Goal: Information Seeking & Learning: Obtain resource

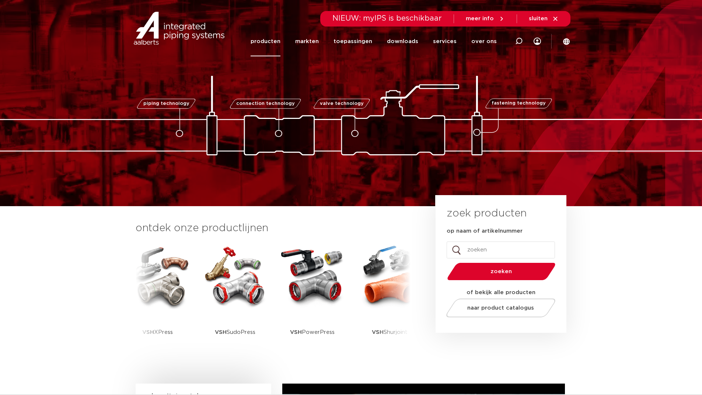
click at [278, 38] on link "producten" at bounding box center [266, 42] width 30 height 30
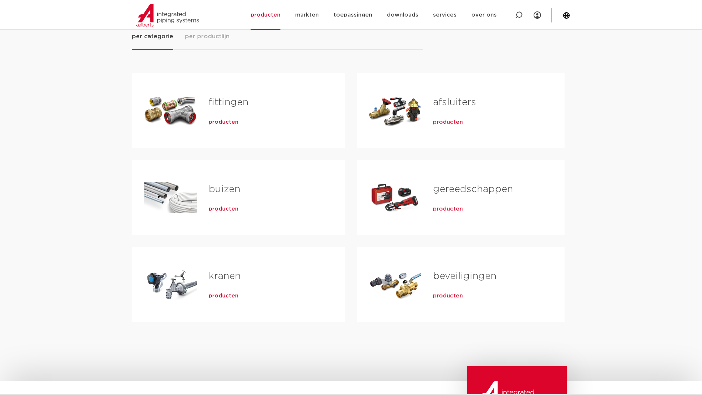
click at [200, 108] on div "fittingen producten" at bounding box center [265, 111] width 137 height 52
click at [216, 195] on h2 "buizen" at bounding box center [265, 191] width 113 height 17
click at [218, 187] on link "buizen" at bounding box center [225, 190] width 32 height 10
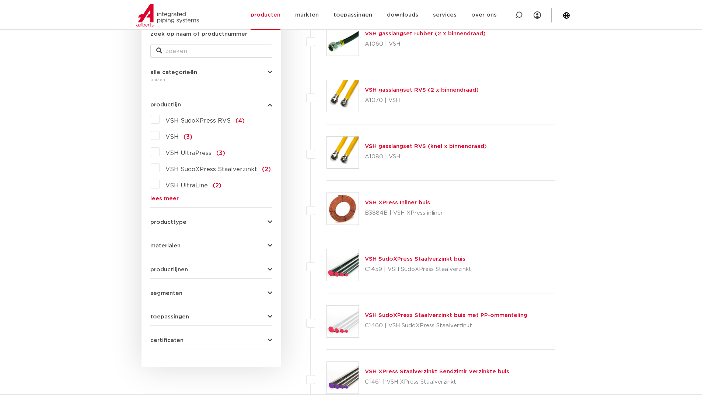
scroll to position [147, 0]
click at [160, 134] on label "VSH (3)" at bounding box center [176, 136] width 33 height 12
click at [0, 0] on input "VSH (3)" at bounding box center [0, 0] width 0 height 0
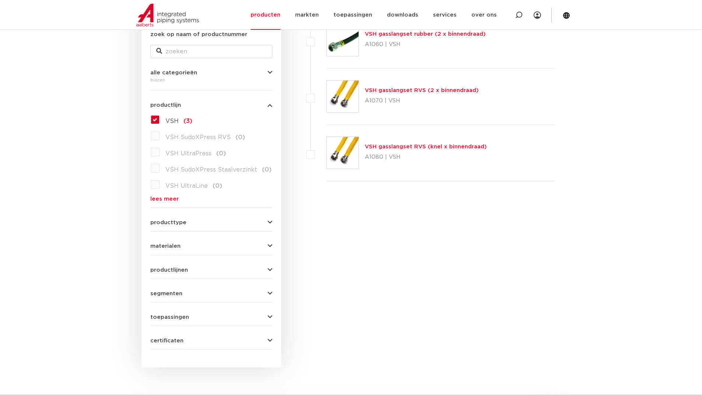
click at [160, 135] on label "VSH SudoXPress RVS (0)" at bounding box center [202, 136] width 85 height 12
click at [160, 120] on label "VSH (3)" at bounding box center [176, 120] width 33 height 12
click at [0, 0] on input "VSH (3)" at bounding box center [0, 0] width 0 height 0
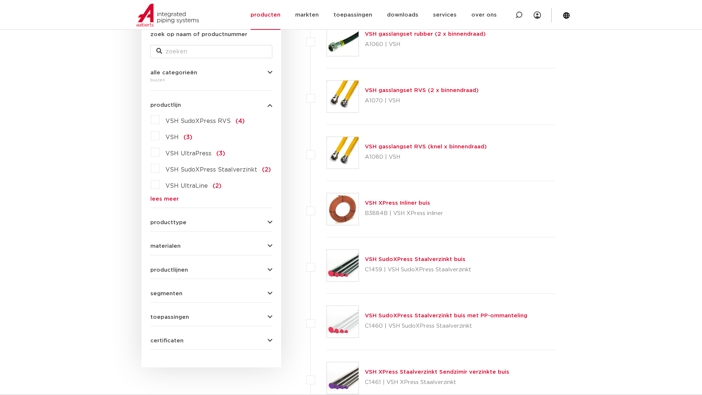
scroll to position [147, 0]
click at [157, 125] on div "VSH SudoXPress RVS (4) VSH (3) VSH UltraPress (3) VSH SudoXPress Staalverzinkt …" at bounding box center [211, 158] width 122 height 88
click at [160, 121] on label "VSH SudoXPress RVS (4)" at bounding box center [202, 120] width 85 height 12
click at [0, 0] on input "VSH SudoXPress RVS (4)" at bounding box center [0, 0] width 0 height 0
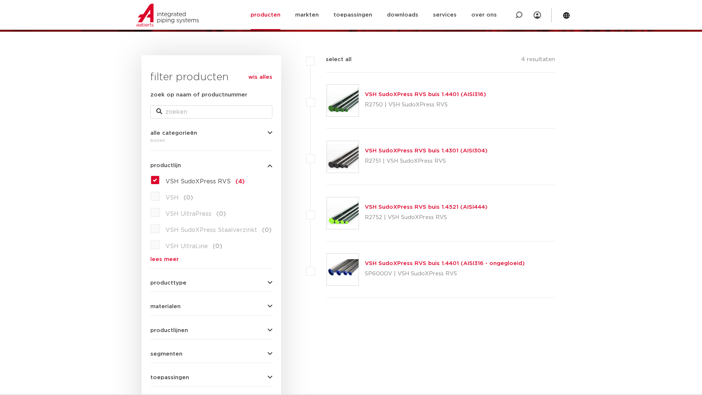
scroll to position [74, 0]
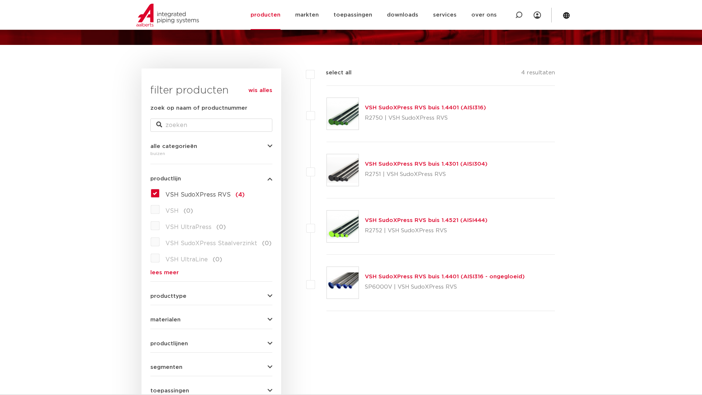
click at [418, 275] on link "VSH SudoXPress RVS buis 1.4401 (AISI316 - ongegloeid)" at bounding box center [445, 277] width 160 height 6
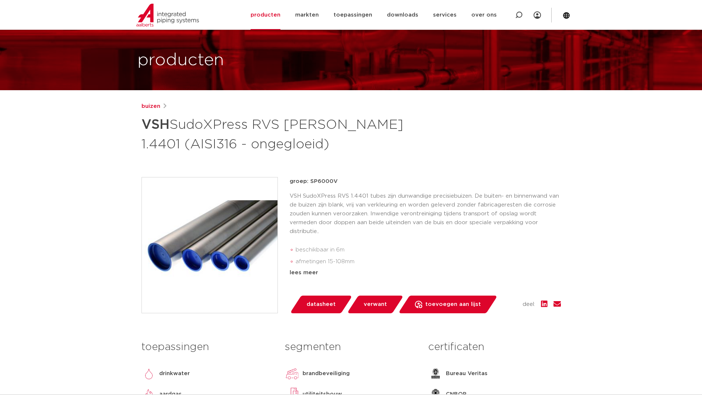
scroll to position [37, 0]
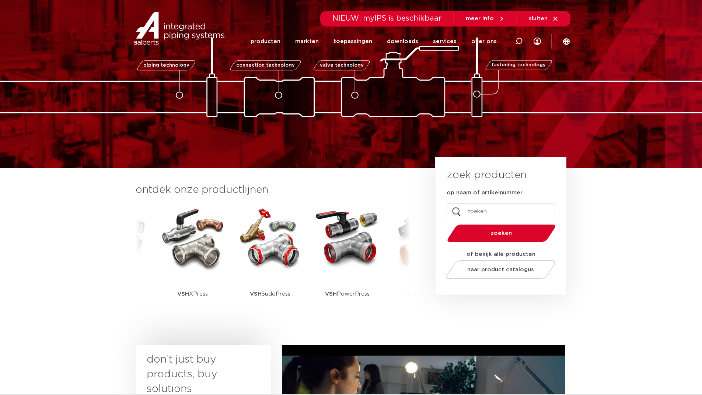
scroll to position [74, 0]
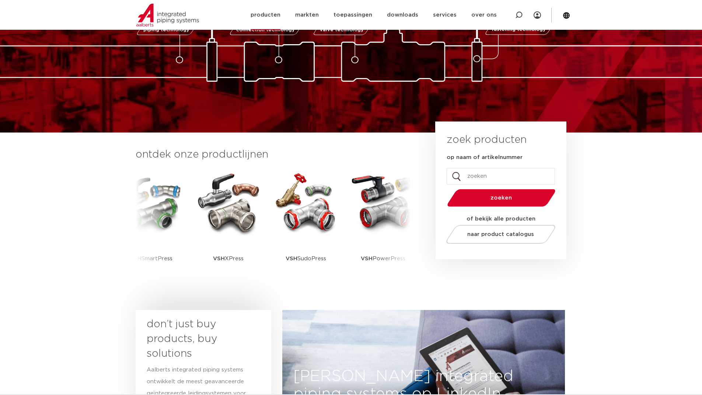
click at [269, 13] on link "producten" at bounding box center [266, 15] width 30 height 30
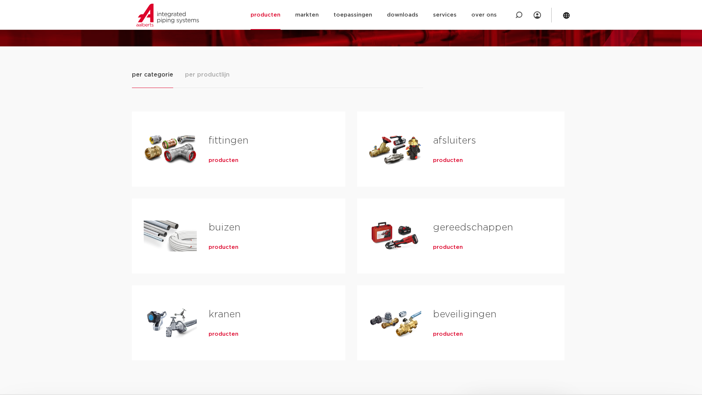
scroll to position [74, 0]
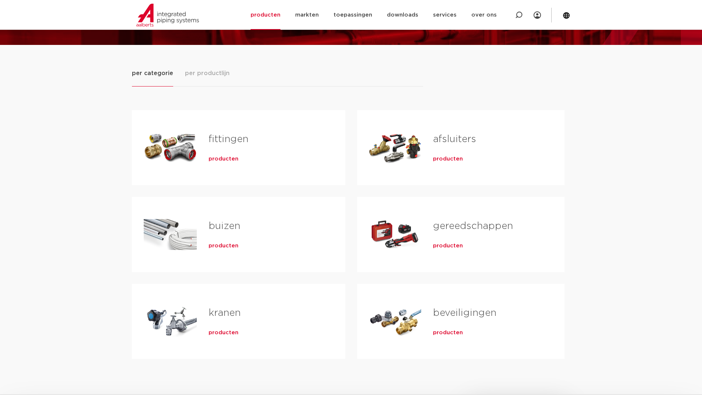
click at [219, 233] on h2 "buizen" at bounding box center [265, 228] width 113 height 17
click at [220, 221] on link "buizen" at bounding box center [225, 226] width 32 height 10
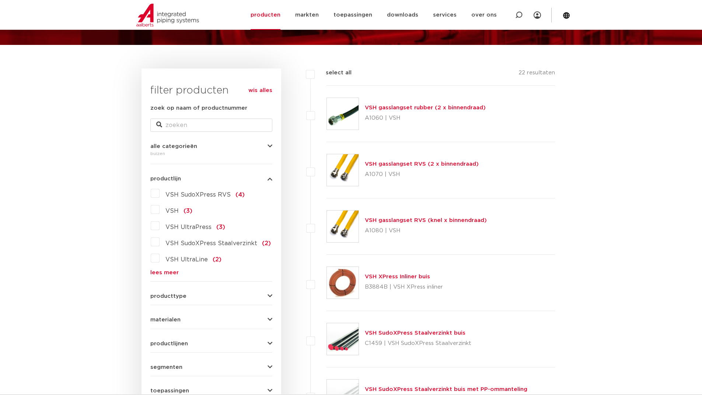
click at [160, 195] on label "VSH SudoXPress RVS (4)" at bounding box center [202, 194] width 85 height 12
click at [0, 0] on input "VSH SudoXPress RVS (4)" at bounding box center [0, 0] width 0 height 0
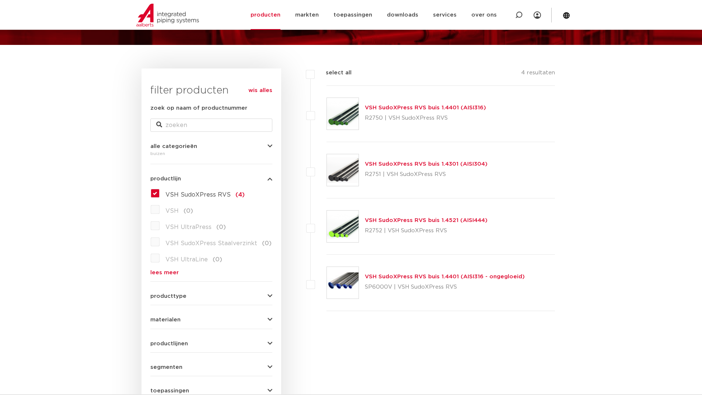
click at [435, 104] on div "VSH SudoXPress RVS buis 1.4401 (AISI316) R2750 | VSH SudoXPress RVS" at bounding box center [425, 114] width 121 height 21
click at [436, 105] on link "VSH SudoXPress RVS buis 1.4401 (AISI316)" at bounding box center [425, 108] width 121 height 6
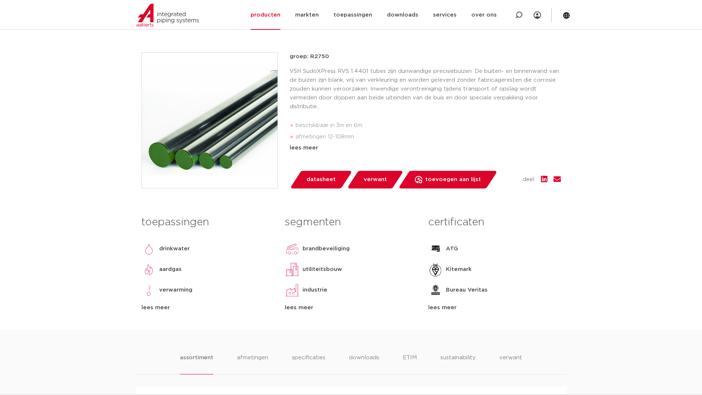
scroll to position [147, 0]
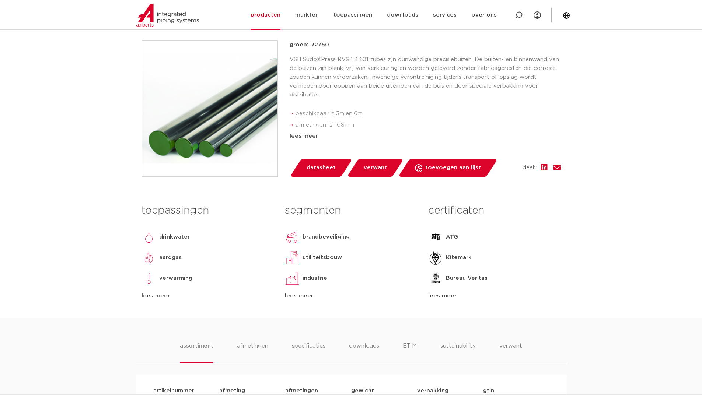
click at [328, 174] on span "datasheet" at bounding box center [321, 168] width 29 height 12
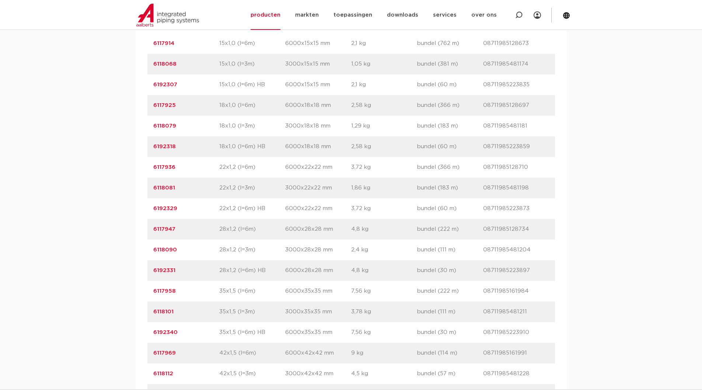
scroll to position [567, 0]
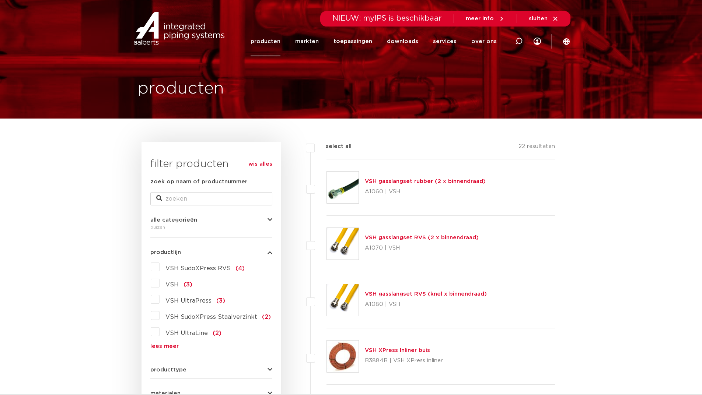
click at [399, 20] on span "NIEUW: myIPS is beschikbaar" at bounding box center [386, 18] width 109 height 7
click at [210, 203] on input "zoek op naam of productnummer" at bounding box center [211, 198] width 122 height 13
type input "6558145"
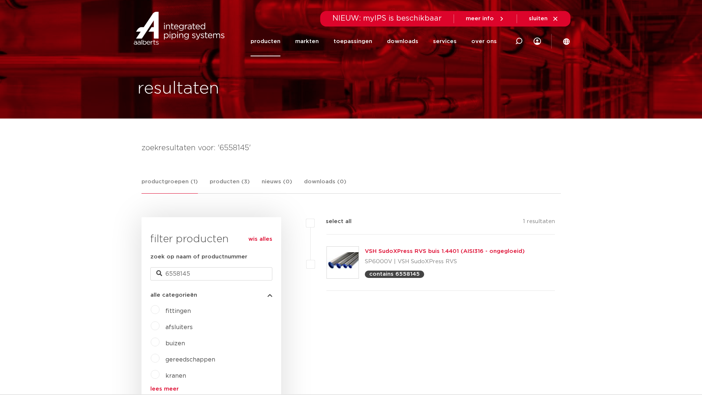
click at [436, 251] on link "VSH SudoXPress RVS buis 1.4401 (AISI316 - ongegloeid)" at bounding box center [445, 252] width 160 height 6
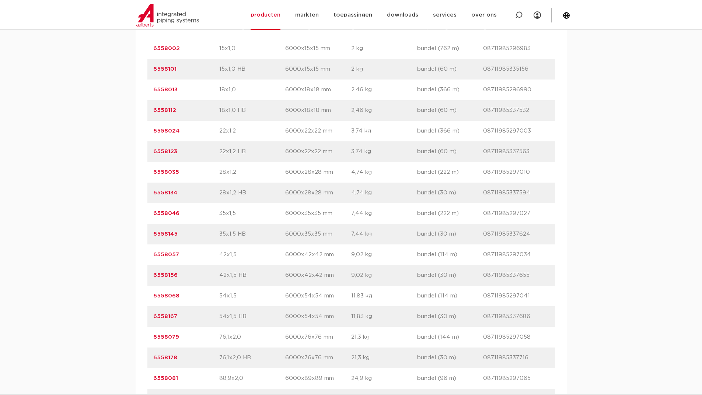
scroll to position [590, 0]
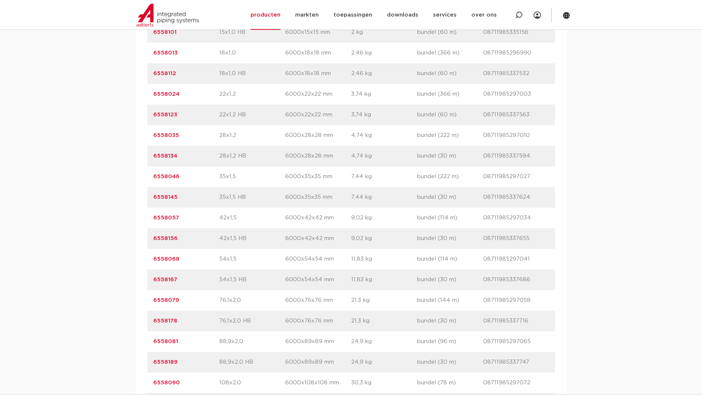
drag, startPoint x: 180, startPoint y: 280, endPoint x: 152, endPoint y: 284, distance: 28.7
click at [152, 284] on div "artikelnummer 6558167 afmeting 54x1,5 HB [GEOGRAPHIC_DATA] 6000x54x54 mm gewich…" at bounding box center [351, 280] width 408 height 21
copy link "6558167"
drag, startPoint x: 530, startPoint y: 282, endPoint x: 482, endPoint y: 284, distance: 48.3
click at [482, 284] on div "artikelnummer 6558167 afmeting 54x1,5 HB [GEOGRAPHIC_DATA] 6000x54x54 mm gewich…" at bounding box center [351, 280] width 408 height 21
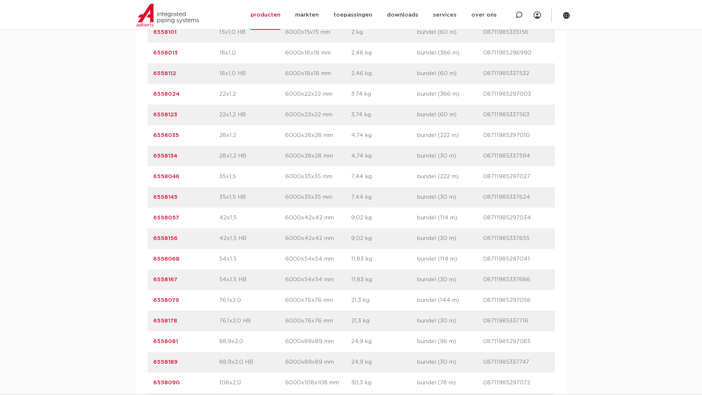
copy div "gtin 08711985337686"
drag, startPoint x: 218, startPoint y: 280, endPoint x: 248, endPoint y: 281, distance: 30.2
click at [248, 281] on div "artikelnummer 6558167 afmeting 54x1,5 HB [GEOGRAPHIC_DATA] 6000x54x54 mm gewich…" at bounding box center [351, 280] width 408 height 21
click at [309, 287] on div "artikelnummer 6558167 afmeting 54x1,5 HB [GEOGRAPHIC_DATA] 6000x54x54 mm gewich…" at bounding box center [351, 280] width 408 height 21
drag, startPoint x: 282, startPoint y: 280, endPoint x: 334, endPoint y: 281, distance: 52.3
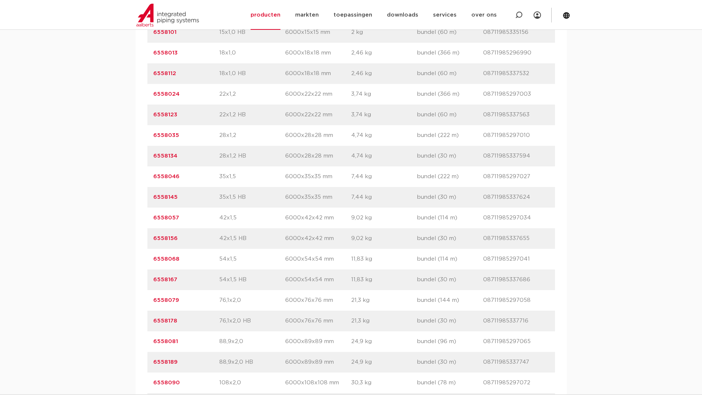
click at [334, 281] on div "artikelnummer 6558167 afmeting 54x1,5 HB [GEOGRAPHIC_DATA] 6000x54x54 mm gewich…" at bounding box center [351, 280] width 408 height 21
copy div "afmetingen 6000x54x54 mm"
drag, startPoint x: 150, startPoint y: 279, endPoint x: 179, endPoint y: 279, distance: 28.8
click at [179, 279] on div "artikelnummer 6558167 afmeting 54x1,5 HB afmetingen 6000x54x54 mm gewicht 11,83…" at bounding box center [351, 280] width 408 height 21
copy link "6558167"
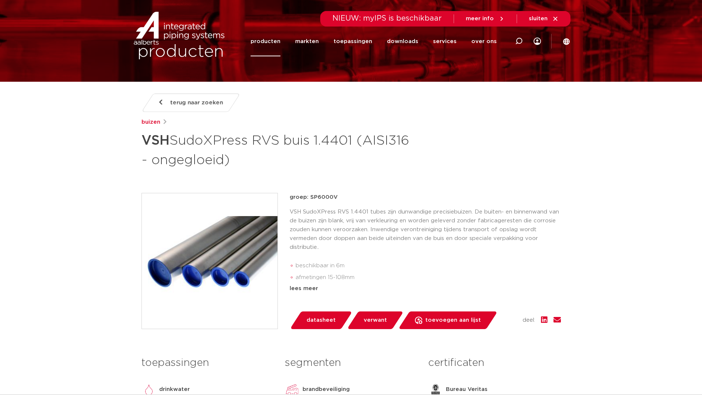
scroll to position [0, 0]
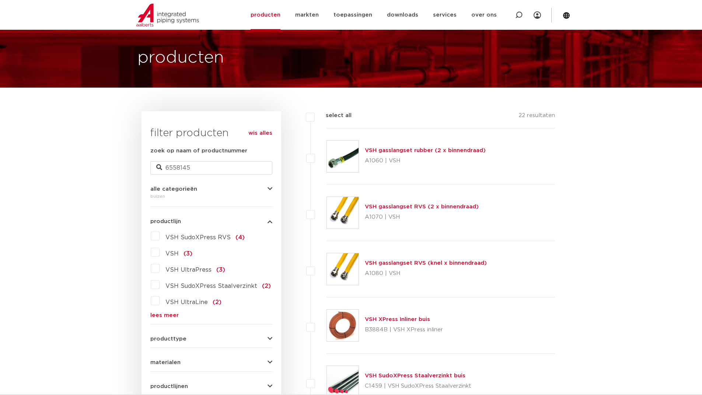
scroll to position [111, 0]
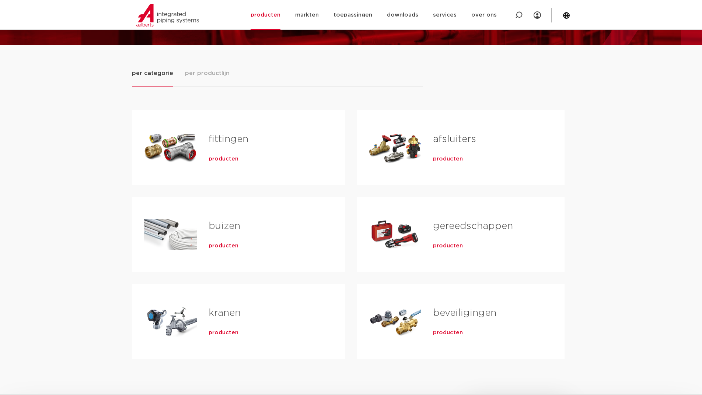
click at [233, 140] on link "fittingen" at bounding box center [229, 139] width 40 height 10
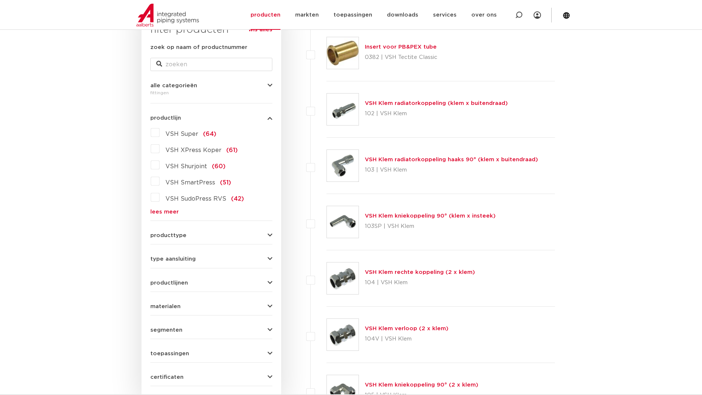
scroll to position [147, 0]
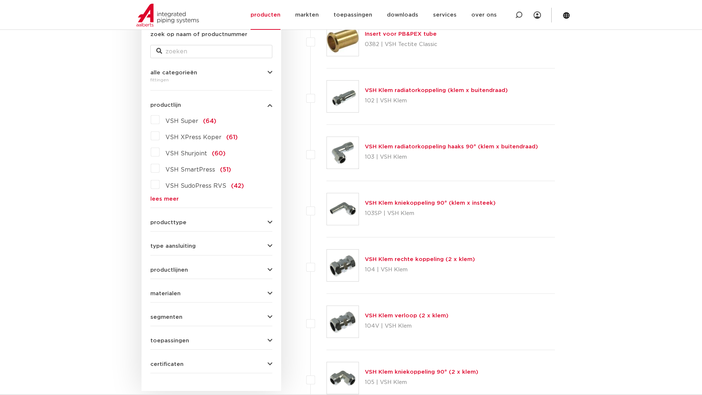
click at [160, 185] on label "VSH SudoPress RVS (42)" at bounding box center [202, 185] width 84 height 12
click at [0, 0] on input "VSH SudoPress RVS (42)" at bounding box center [0, 0] width 0 height 0
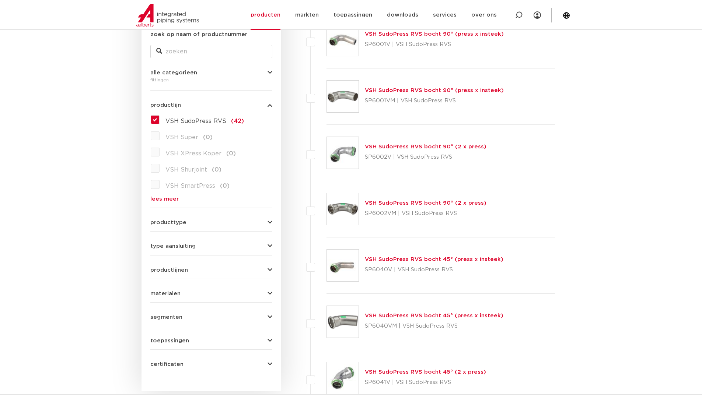
click at [179, 214] on div "producttype meerdelig (3) demontabel (0) accessoires (fittings) (0) voordeelpak…" at bounding box center [211, 219] width 122 height 11
click at [180, 223] on span "producttype" at bounding box center [168, 223] width 36 height 6
click at [179, 250] on form "zoek op naam of productnummer alle categorieën fittingen fittingen afsluiters b…" at bounding box center [211, 201] width 122 height 343
click at [178, 248] on span "type aansluiting" at bounding box center [172, 247] width 45 height 6
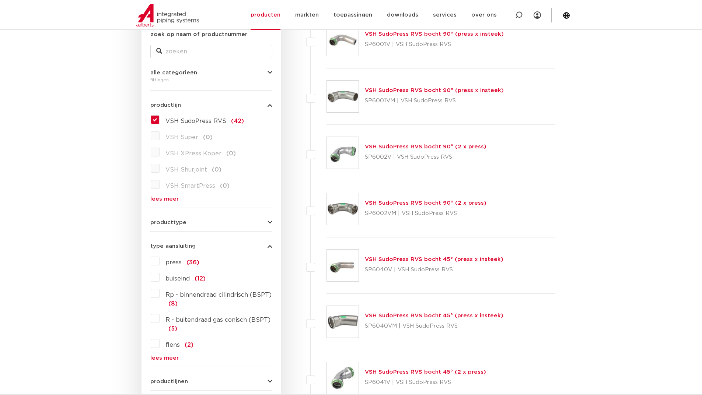
click at [178, 246] on span "type aansluiting" at bounding box center [172, 247] width 45 height 6
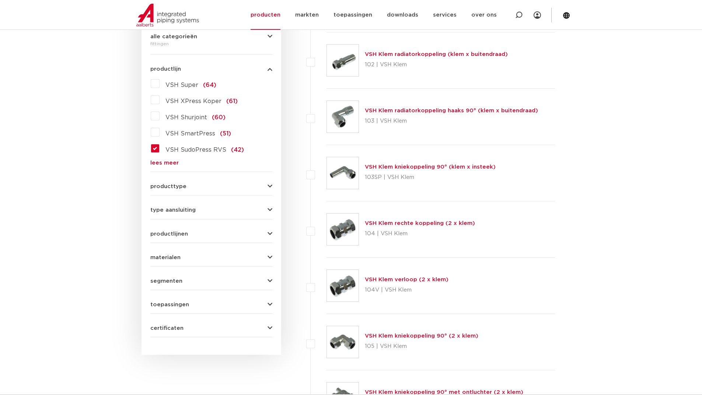
scroll to position [184, 0]
click at [158, 163] on link "lees meer" at bounding box center [211, 163] width 122 height 6
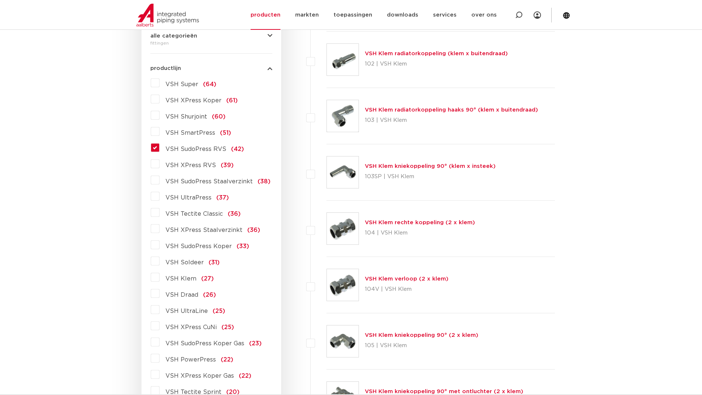
click at [160, 164] on label "VSH XPress RVS (39)" at bounding box center [197, 164] width 74 height 12
click at [0, 0] on input "VSH XPress RVS (39)" at bounding box center [0, 0] width 0 height 0
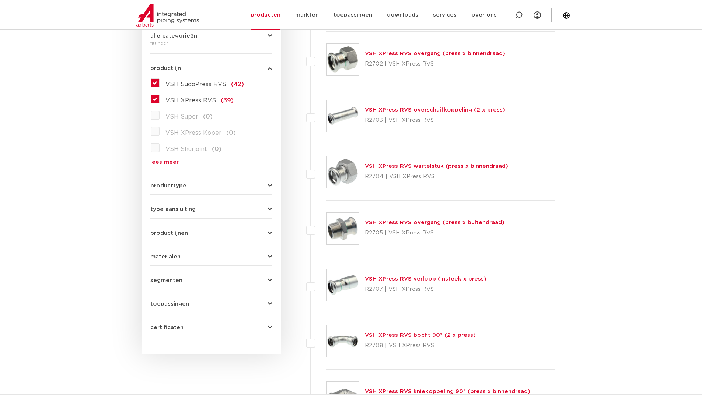
click at [160, 80] on label "VSH SudoPress RVS (42)" at bounding box center [202, 83] width 84 height 12
click at [0, 0] on input "VSH SudoPress RVS (42)" at bounding box center [0, 0] width 0 height 0
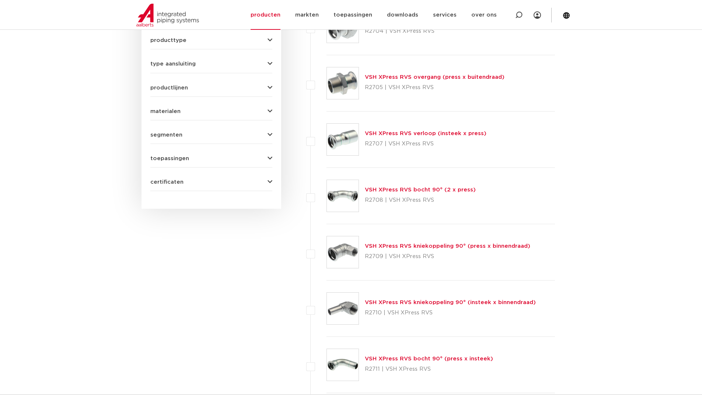
scroll to position [332, 0]
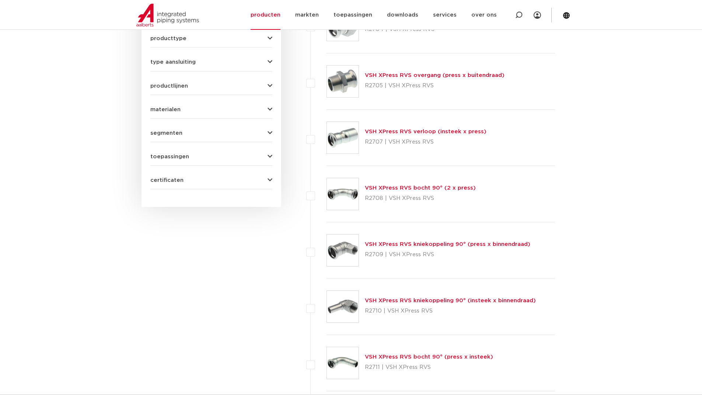
click at [406, 187] on link "VSH XPress RVS bocht 90° (2 x press)" at bounding box center [420, 188] width 111 height 6
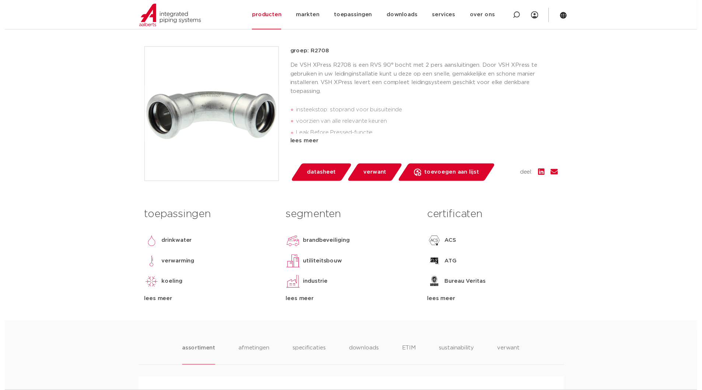
scroll to position [147, 0]
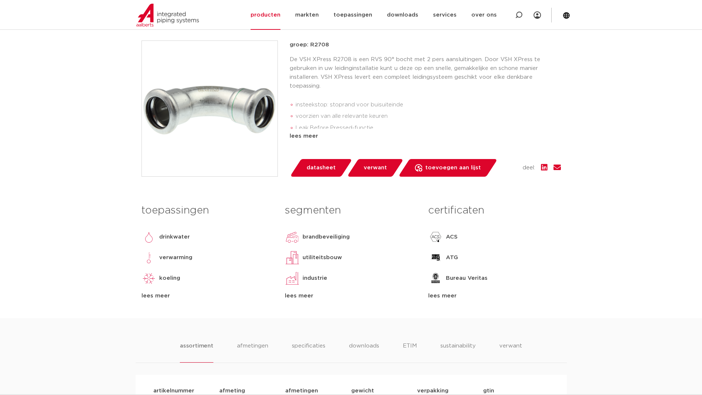
click at [326, 159] on link "datasheet" at bounding box center [321, 168] width 63 height 18
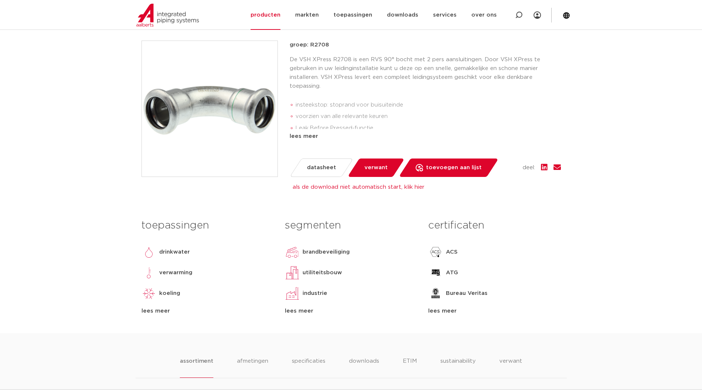
click at [322, 168] on span "datasheet" at bounding box center [321, 168] width 29 height 12
click at [388, 186] on link "als de download niet automatisch start, klik hier" at bounding box center [359, 187] width 132 height 6
